Goal: Task Accomplishment & Management: Complete application form

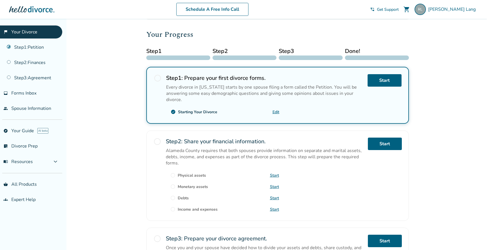
scroll to position [60, 0]
click at [382, 78] on link "Start" at bounding box center [385, 80] width 34 height 12
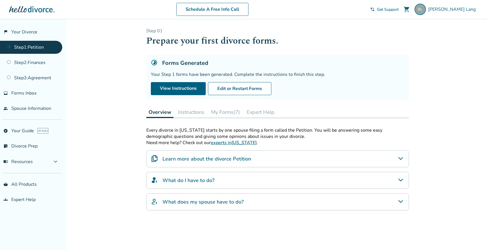
click at [226, 112] on button "My Forms (7)" at bounding box center [225, 111] width 33 height 11
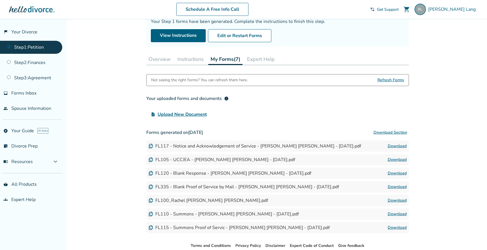
scroll to position [56, 0]
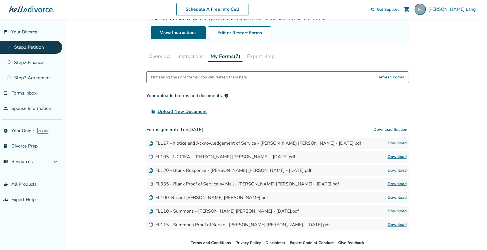
click at [396, 142] on link "Download" at bounding box center [397, 143] width 19 height 7
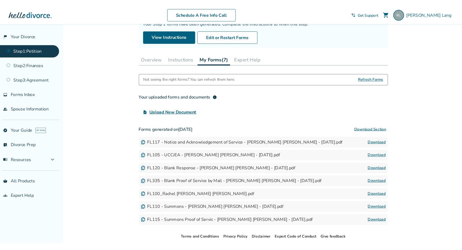
scroll to position [85, 0]
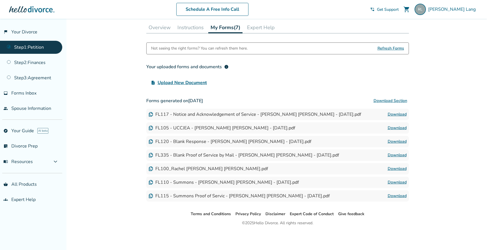
click at [387, 48] on span "Refresh Forms" at bounding box center [391, 48] width 27 height 11
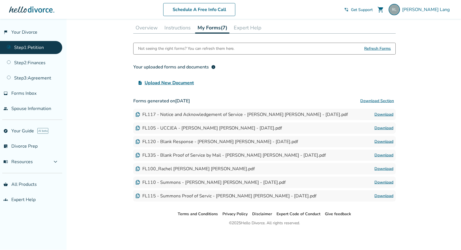
scroll to position [84, 0]
click at [381, 48] on span "Refresh Forms" at bounding box center [378, 48] width 27 height 11
click at [381, 196] on link "Download" at bounding box center [384, 196] width 19 height 7
click at [177, 26] on button "Instructions" at bounding box center [177, 27] width 31 height 11
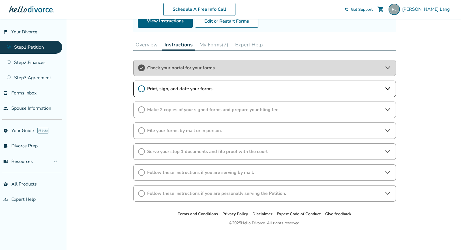
click at [143, 44] on button "Overview" at bounding box center [146, 44] width 27 height 11
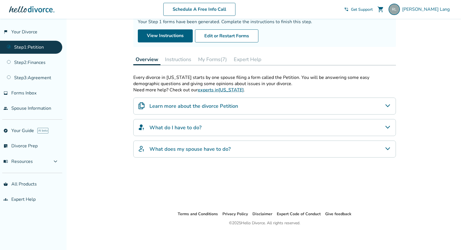
click at [209, 63] on button "My Forms (7)" at bounding box center [212, 59] width 33 height 11
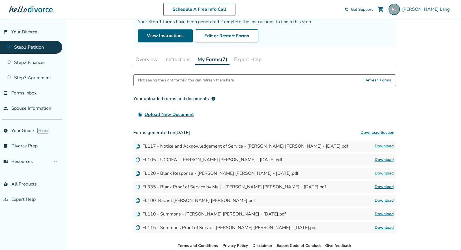
scroll to position [84, 0]
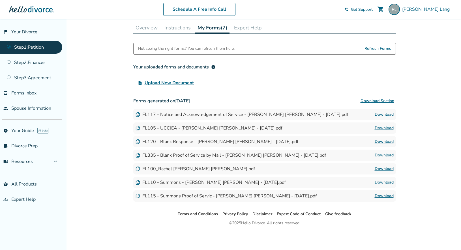
click at [375, 48] on span "Refresh Forms" at bounding box center [378, 48] width 27 height 11
click at [368, 99] on button "Download Section" at bounding box center [377, 100] width 37 height 11
click at [35, 95] on span "Forms Inbox" at bounding box center [23, 93] width 25 height 6
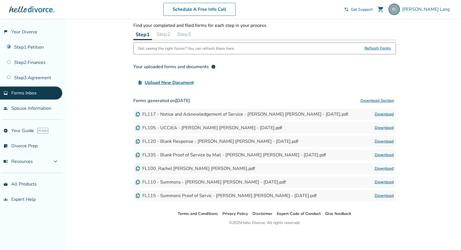
click at [162, 34] on button "Step 2" at bounding box center [163, 34] width 18 height 11
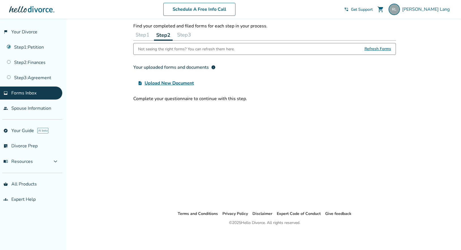
click at [182, 32] on button "Step 3" at bounding box center [184, 34] width 18 height 11
click at [146, 32] on button "Step 1" at bounding box center [142, 34] width 18 height 11
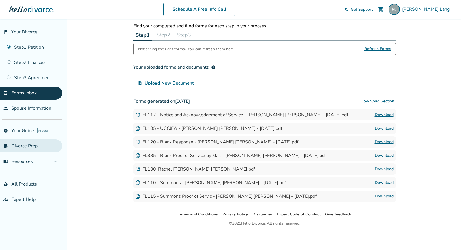
click at [22, 142] on link "list_alt_check Divorce Prep" at bounding box center [31, 146] width 62 height 13
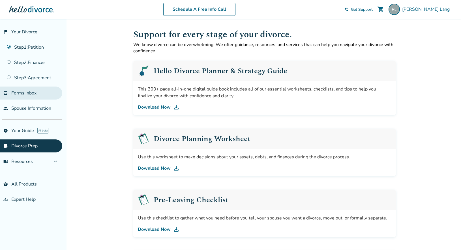
click at [28, 89] on link "inbox Forms Inbox" at bounding box center [31, 93] width 62 height 13
